Goal: Task Accomplishment & Management: Use online tool/utility

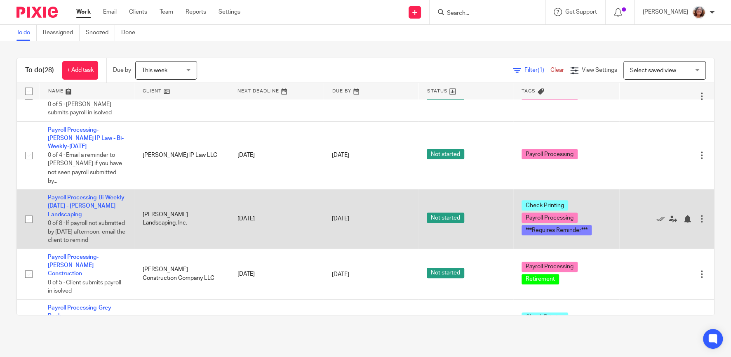
scroll to position [529, 0]
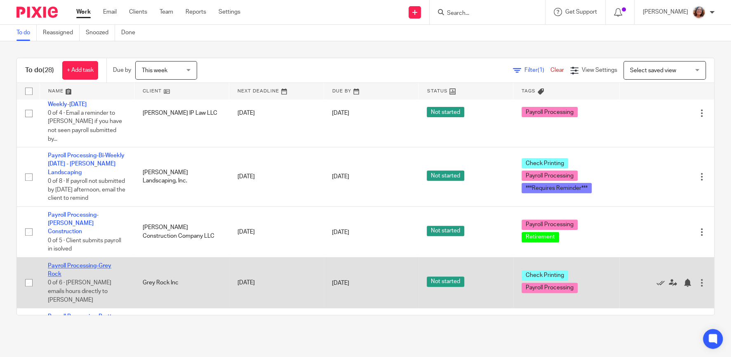
click at [90, 263] on link "Payroll Processing-Grey Rock" at bounding box center [79, 270] width 63 height 14
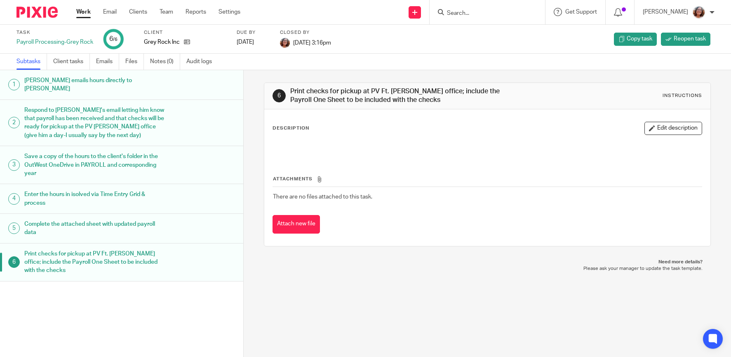
click at [86, 12] on link "Work" at bounding box center [83, 12] width 14 height 8
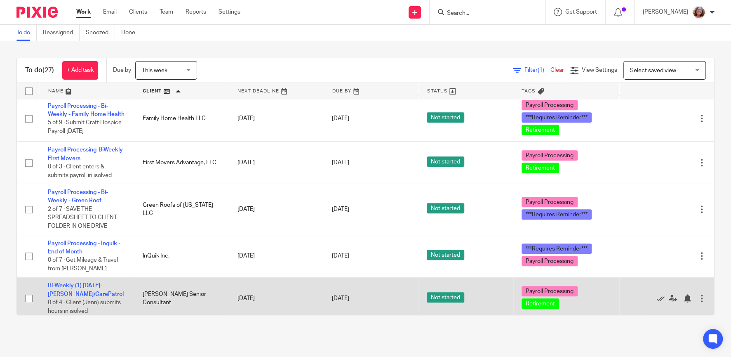
scroll to position [317, 0]
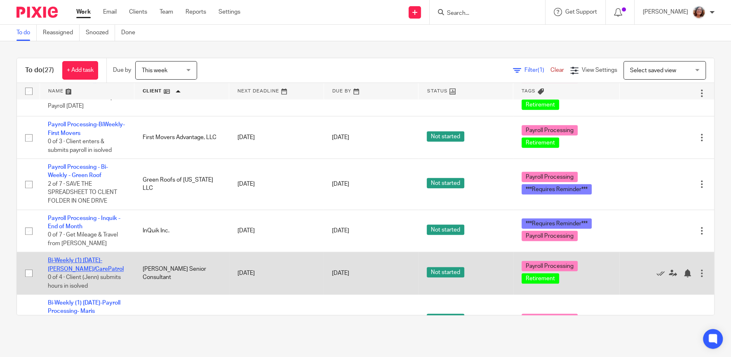
click at [74, 257] on link "Bi-Weekly (1) [DATE]- [PERSON_NAME]/CarePatrol" at bounding box center [86, 264] width 76 height 14
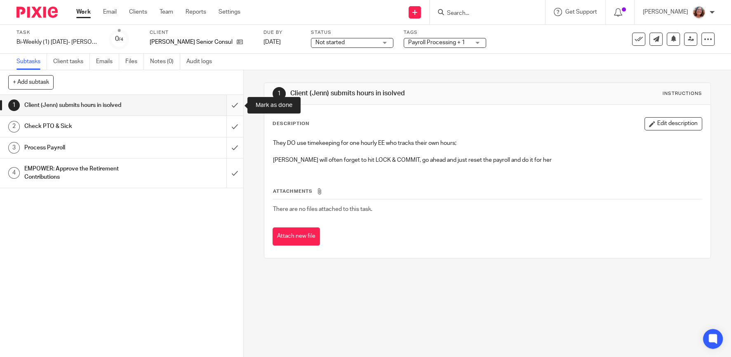
click at [232, 102] on input "submit" at bounding box center [121, 105] width 243 height 21
click at [237, 122] on input "submit" at bounding box center [121, 126] width 243 height 21
click at [238, 146] on input "submit" at bounding box center [121, 147] width 243 height 21
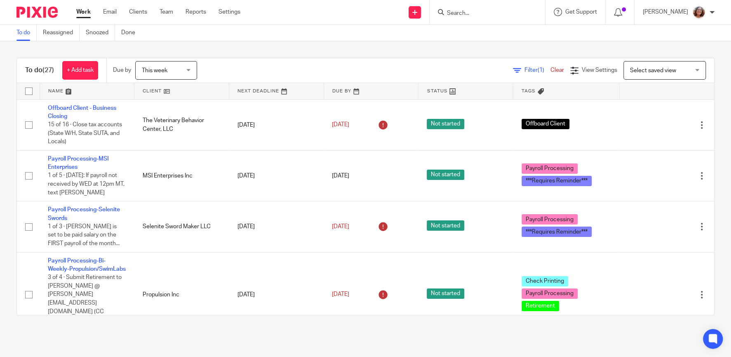
click at [156, 88] on link at bounding box center [181, 91] width 94 height 16
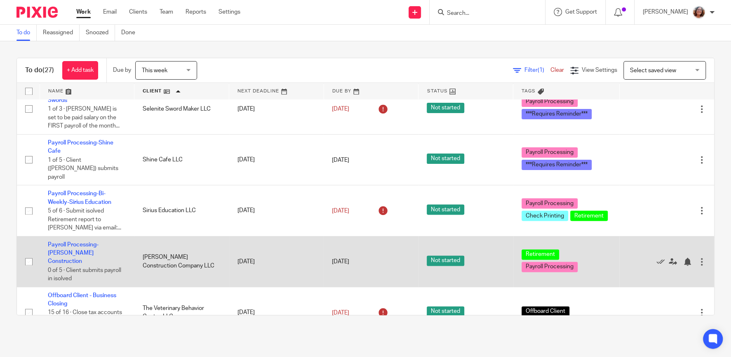
scroll to position [1018, 0]
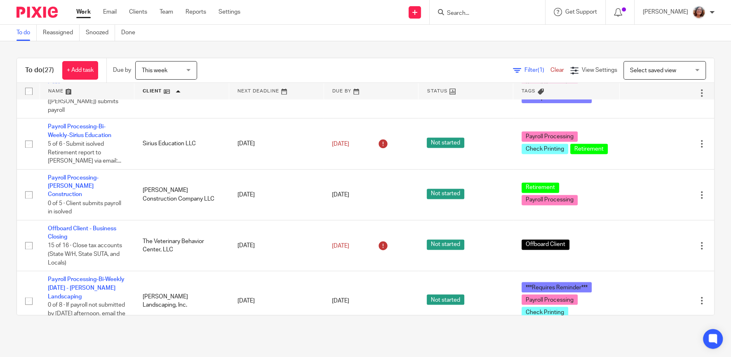
click at [69, 330] on td "Bi-Weekly (1) Friday- Winds of Change 0 of 4 · Client (Monica) submits hours in…" at bounding box center [87, 355] width 95 height 51
click at [67, 336] on link "Bi-Weekly (1) [DATE]- Winds of Change" at bounding box center [84, 343] width 72 height 14
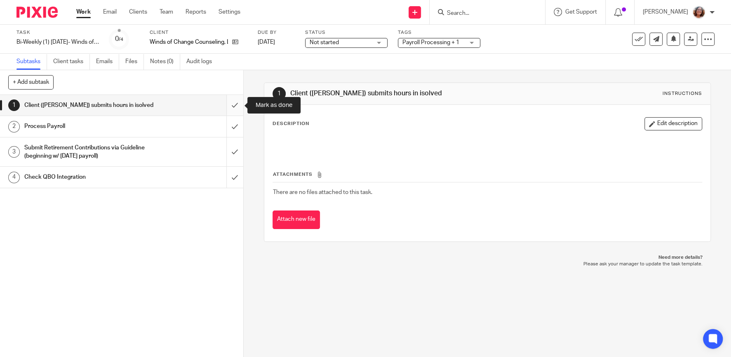
click at [237, 108] on input "submit" at bounding box center [121, 105] width 243 height 21
click at [238, 127] on input "submit" at bounding box center [121, 126] width 243 height 21
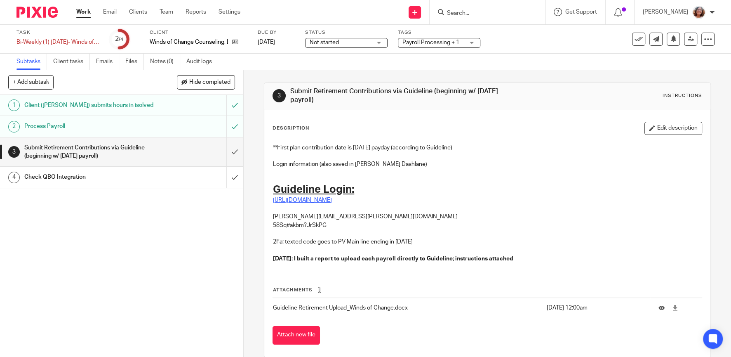
click at [332, 200] on link "[URL][DOMAIN_NAME]" at bounding box center [302, 200] width 59 height 6
click at [234, 179] on input "submit" at bounding box center [121, 177] width 243 height 21
click at [232, 155] on input "submit" at bounding box center [121, 151] width 243 height 29
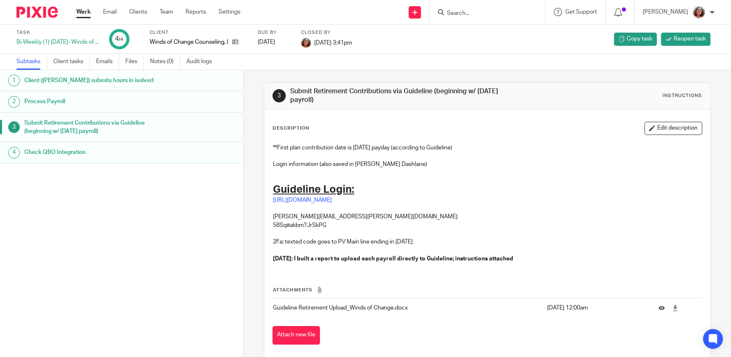
click at [83, 15] on link "Work" at bounding box center [83, 12] width 14 height 8
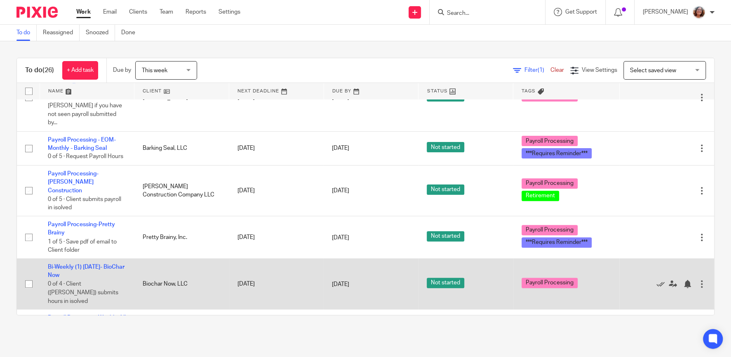
scroll to position [529, 0]
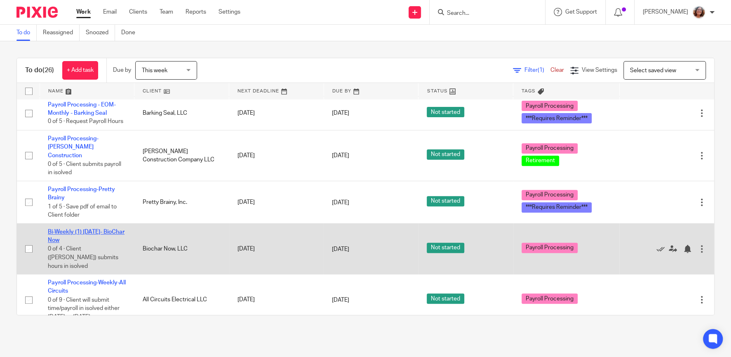
click at [100, 229] on link "Bi-Weekly (1) [DATE]- BioChar Now" at bounding box center [86, 236] width 77 height 14
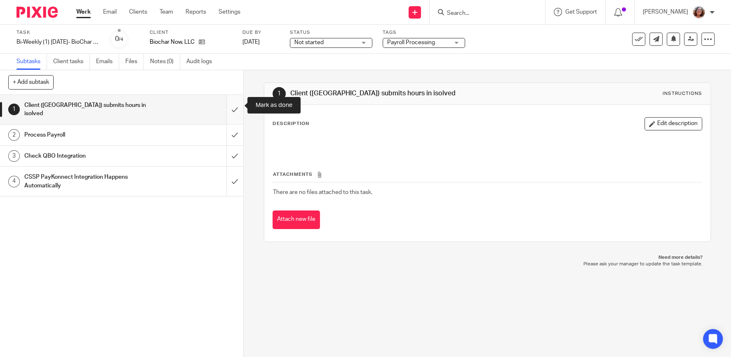
click at [239, 104] on input "submit" at bounding box center [121, 109] width 243 height 29
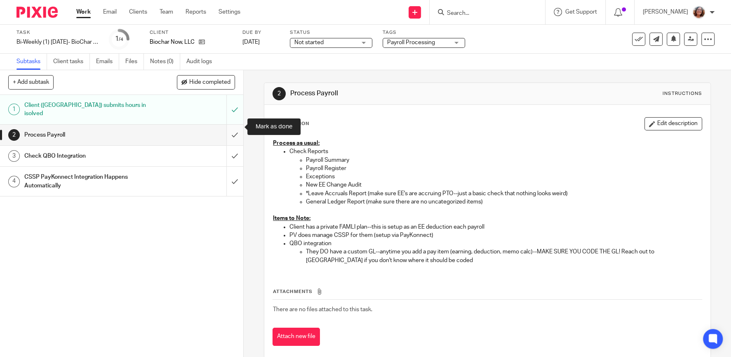
click at [235, 127] on input "submit" at bounding box center [121, 135] width 243 height 21
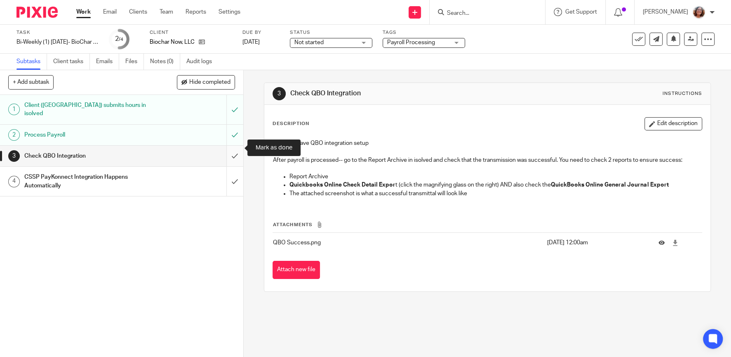
click at [232, 146] on input "submit" at bounding box center [121, 156] width 243 height 21
click at [237, 173] on input "submit" at bounding box center [121, 181] width 243 height 29
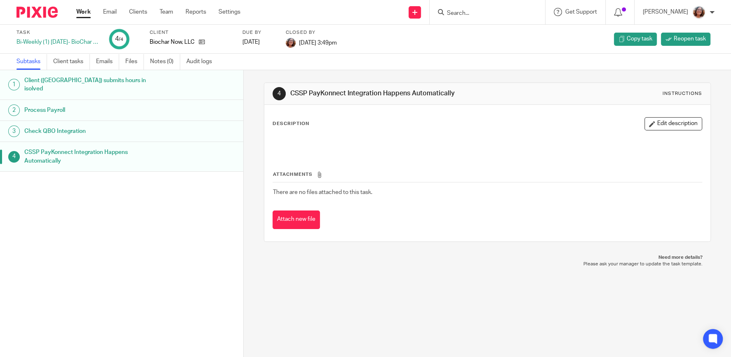
click at [86, 13] on link "Work" at bounding box center [83, 12] width 14 height 8
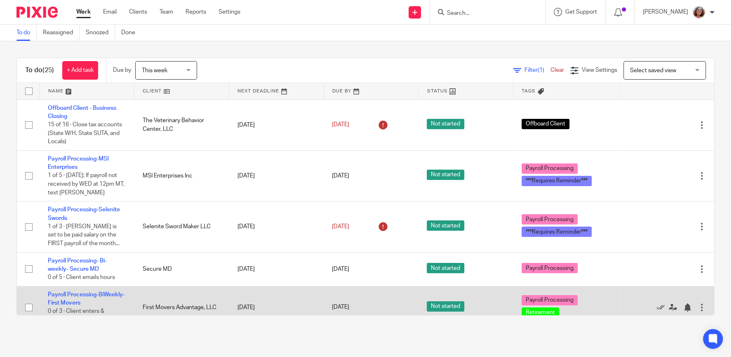
scroll to position [71, 0]
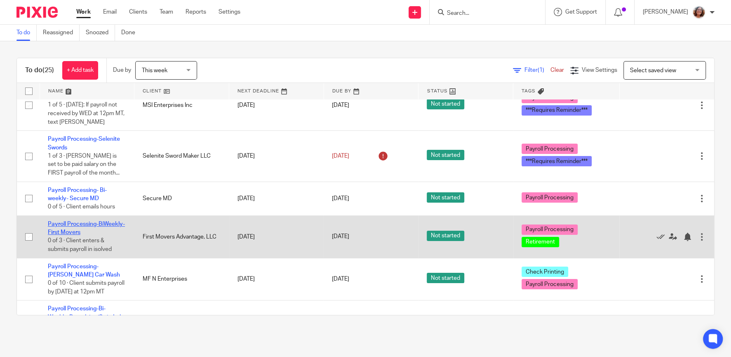
click at [91, 226] on link "Payroll Processing-BiWeekly-First Movers" at bounding box center [86, 228] width 77 height 14
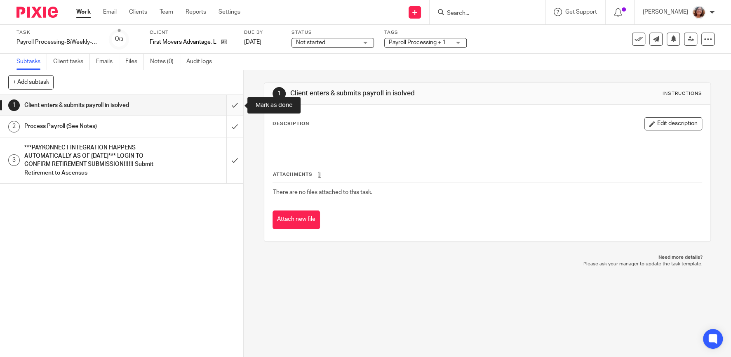
click at [236, 99] on input "submit" at bounding box center [121, 105] width 243 height 21
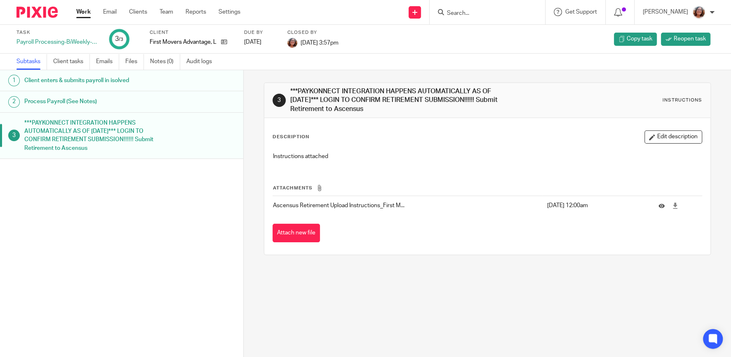
click at [84, 13] on link "Work" at bounding box center [83, 12] width 14 height 8
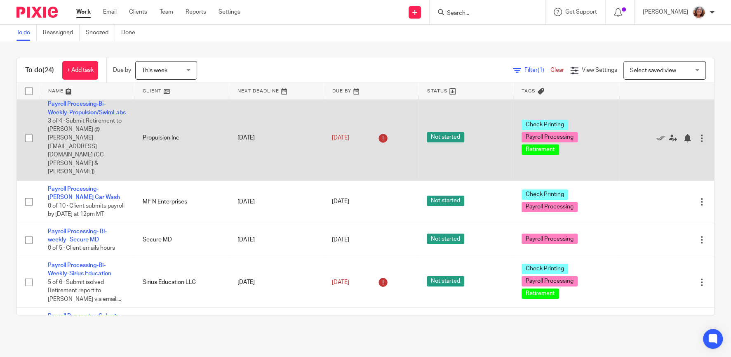
scroll to position [141, 0]
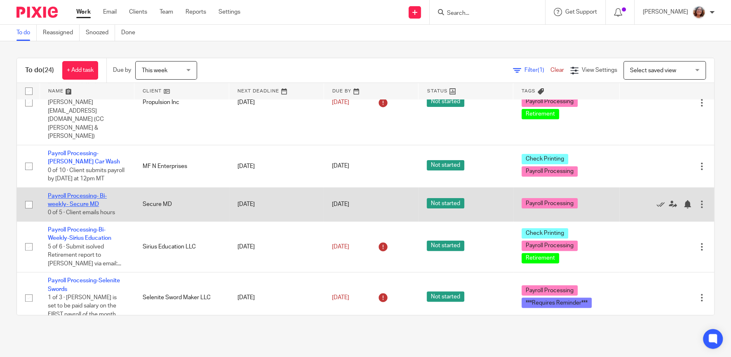
click at [79, 193] on link "Payroll Processing- Bi-weekly- Secure MD" at bounding box center [77, 200] width 59 height 14
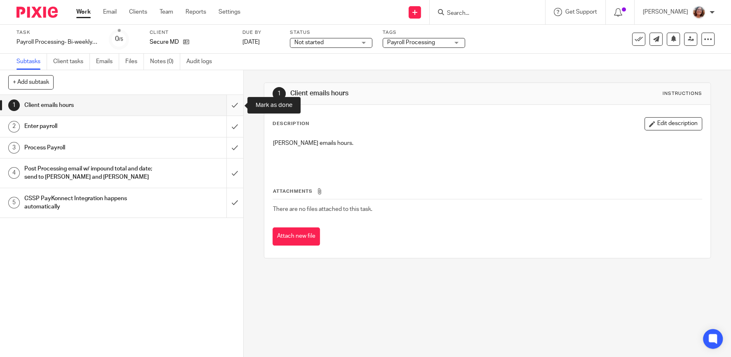
click at [236, 107] on input "submit" at bounding box center [121, 105] width 243 height 21
drag, startPoint x: 235, startPoint y: 124, endPoint x: 235, endPoint y: 145, distance: 21.0
click at [235, 125] on input "submit" at bounding box center [121, 126] width 243 height 21
click at [235, 146] on input "submit" at bounding box center [121, 147] width 243 height 21
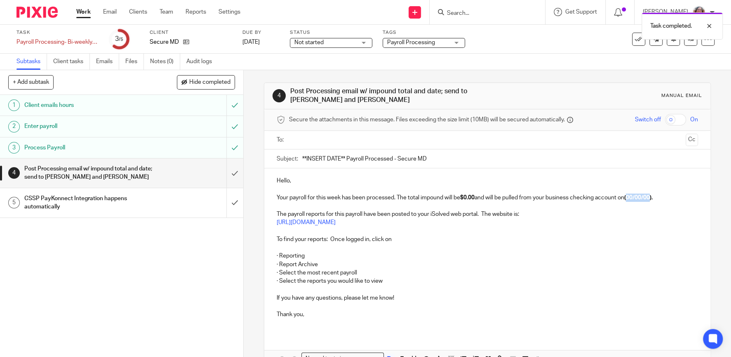
drag, startPoint x: 657, startPoint y: 196, endPoint x: 635, endPoint y: 200, distance: 22.9
click at [635, 200] on strong "(00/00/00)." at bounding box center [638, 198] width 28 height 6
drag, startPoint x: 346, startPoint y: 156, endPoint x: 284, endPoint y: 161, distance: 62.0
click at [302, 161] on input "**INSERT DATE** Payroll Processed - Secure MD" at bounding box center [500, 158] width 396 height 19
type input "[DATE] Payroll Processed - Secure MD"
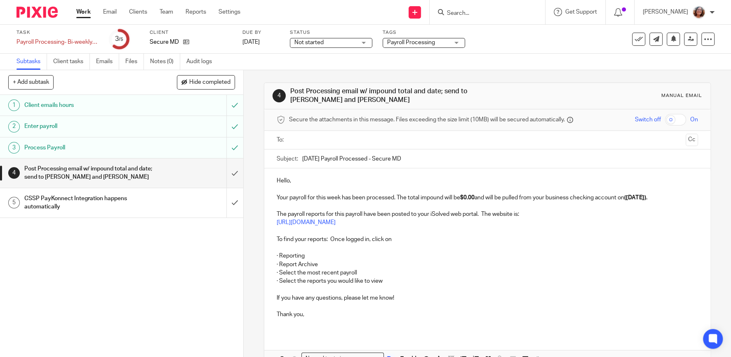
click at [312, 138] on input "text" at bounding box center [487, 139] width 390 height 9
click at [361, 134] on input "text" at bounding box center [521, 141] width 321 height 16
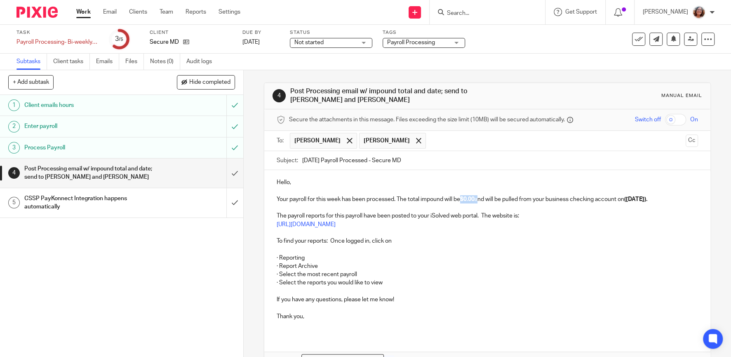
drag, startPoint x: 480, startPoint y: 198, endPoint x: 465, endPoint y: 198, distance: 14.9
click at [465, 198] on p "Your payroll for this week has been processed. The total impound will be $0.00 …" at bounding box center [487, 199] width 421 height 8
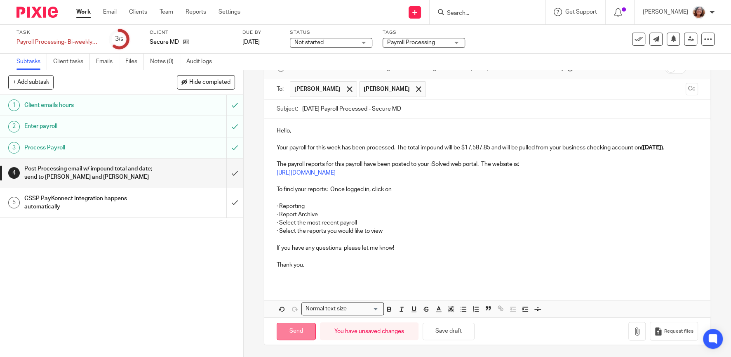
click at [299, 330] on input "Send" at bounding box center [296, 331] width 39 height 18
click at [237, 201] on input "submit" at bounding box center [121, 202] width 243 height 29
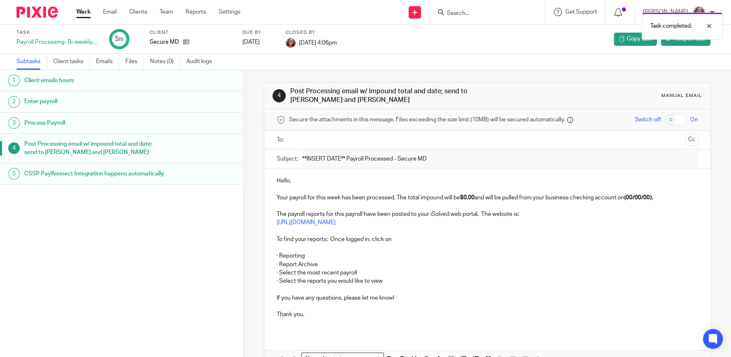
click at [87, 15] on link "Work" at bounding box center [83, 12] width 14 height 8
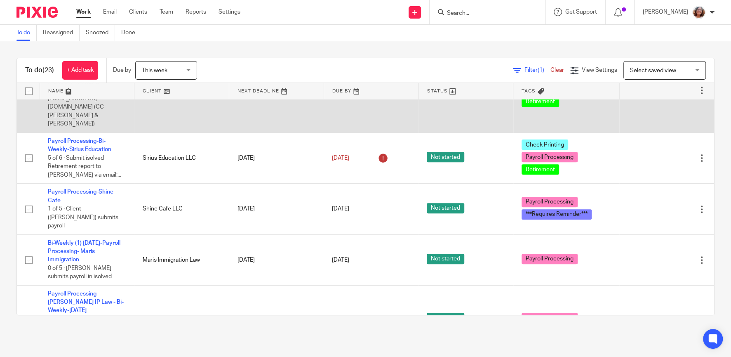
scroll to position [282, 0]
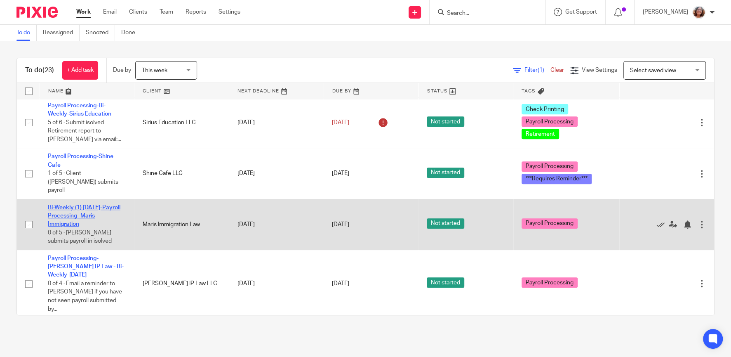
click at [86, 205] on link "Bi-Weekly (1) [DATE]-Payroll Processing- Maris Immigration" at bounding box center [84, 216] width 73 height 23
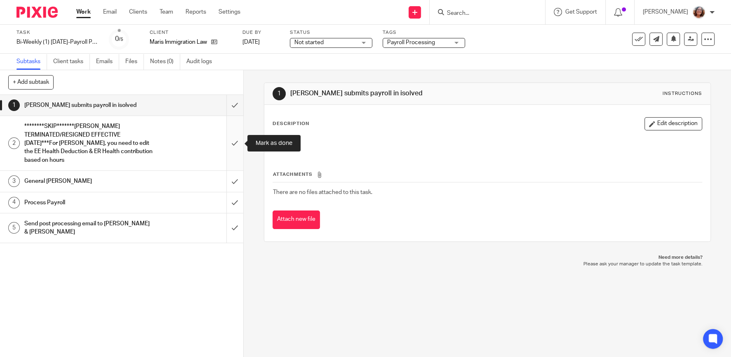
click at [238, 146] on input "submit" at bounding box center [121, 143] width 243 height 54
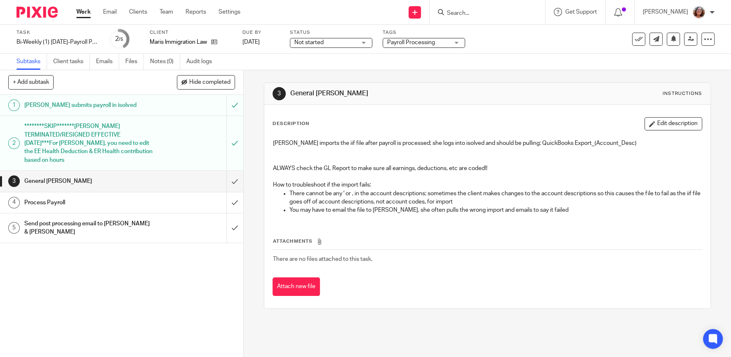
click at [158, 221] on div "Send post processing email to [PERSON_NAME] & [PERSON_NAME]" at bounding box center [121, 227] width 194 height 21
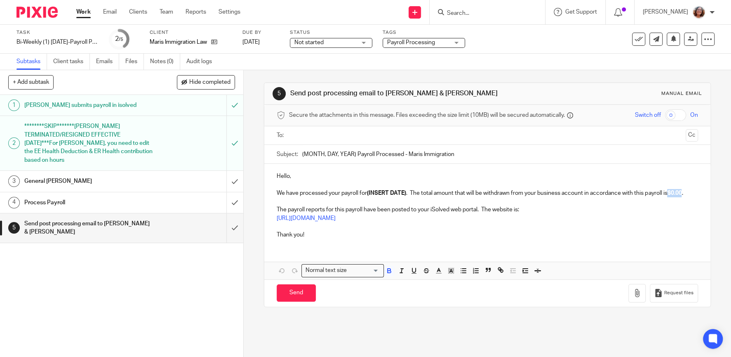
drag, startPoint x: 688, startPoint y: 192, endPoint x: 674, endPoint y: 191, distance: 13.6
click at [674, 191] on strong "$0.00" at bounding box center [674, 193] width 14 height 6
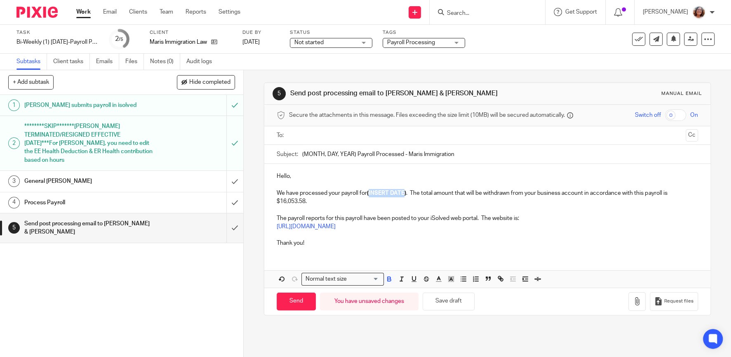
drag, startPoint x: 406, startPoint y: 192, endPoint x: 371, endPoint y: 194, distance: 35.5
click at [371, 194] on strong "(INSERT DATE)" at bounding box center [386, 193] width 39 height 6
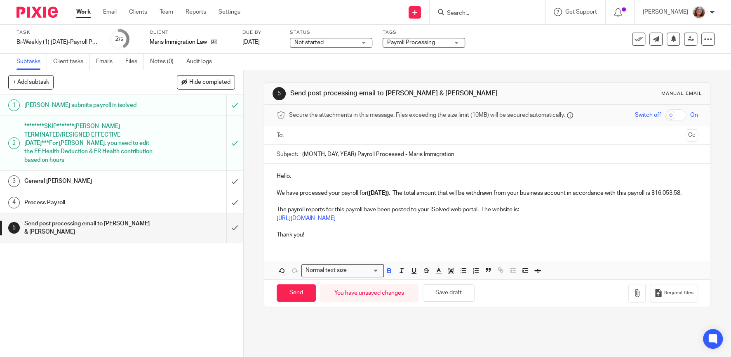
drag, startPoint x: 356, startPoint y: 153, endPoint x: 266, endPoint y: 152, distance: 90.3
click at [302, 152] on input "(MONTH, DAY, YEAR) Payroll Processed - Maris Immigration" at bounding box center [500, 154] width 396 height 19
type input "[DATE] Payroll Processed - Maris Immigration"
click at [298, 131] on input "text" at bounding box center [487, 135] width 390 height 9
click at [379, 136] on input "text" at bounding box center [521, 136] width 321 height 16
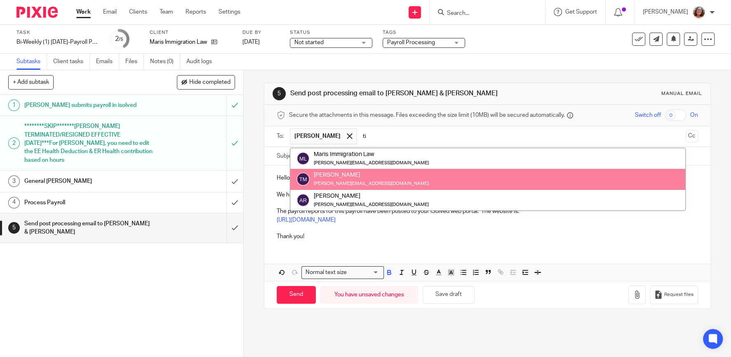
type input "ti"
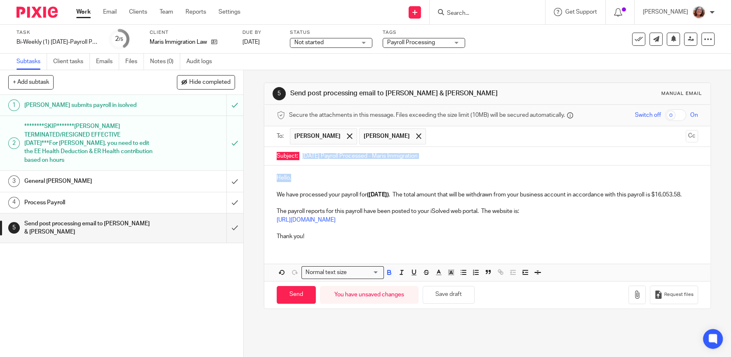
click at [332, 172] on div "Hello, We have processed your payroll for ([DATE]) . The total amount that will…" at bounding box center [487, 205] width 446 height 81
click at [290, 297] on input "Send" at bounding box center [296, 295] width 39 height 18
type input "Sent"
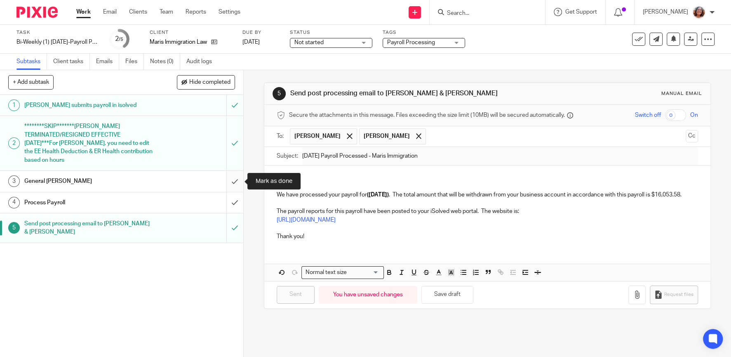
click at [241, 180] on input "submit" at bounding box center [121, 181] width 243 height 21
click at [239, 198] on input "submit" at bounding box center [121, 202] width 243 height 21
